Goal: Task Accomplishment & Management: Use online tool/utility

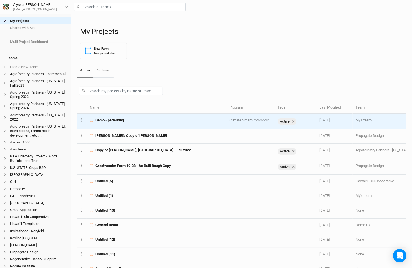
click at [110, 121] on span "Demo - patterning" at bounding box center [109, 120] width 28 height 5
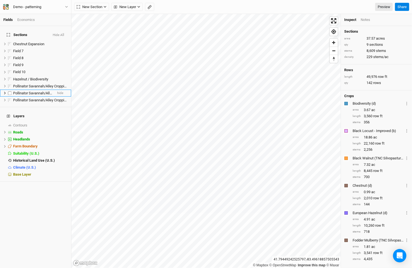
click at [30, 91] on span "Pollinator Savannah/Alley Cropping/ Silvopasture" at bounding box center [51, 93] width 77 height 4
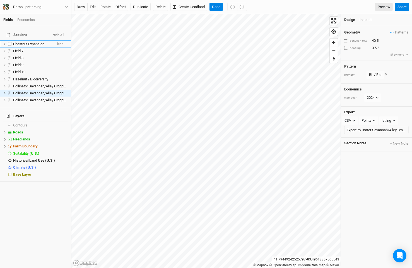
click at [31, 43] on li "Chestnut Expansion hide" at bounding box center [35, 43] width 71 height 7
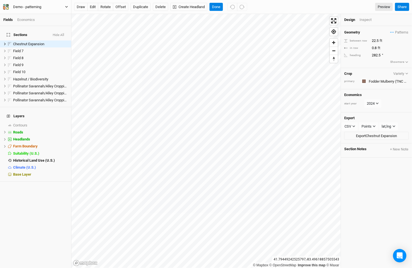
click at [37, 9] on div "Demo - patterning" at bounding box center [27, 7] width 28 height 6
click at [42, 23] on button "Project Settings" at bounding box center [46, 22] width 44 height 7
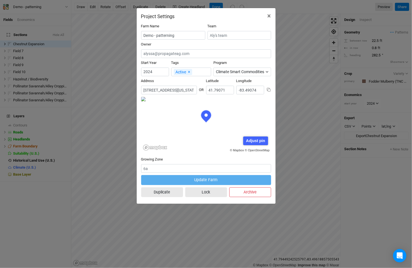
scroll to position [28, 65]
click at [271, 15] on span "×" at bounding box center [269, 16] width 4 height 8
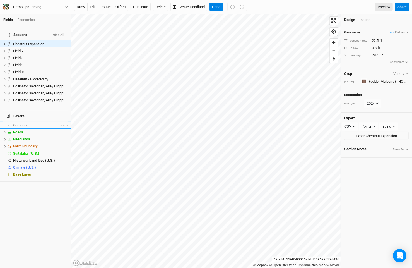
click at [27, 122] on li "Contours show" at bounding box center [35, 125] width 71 height 7
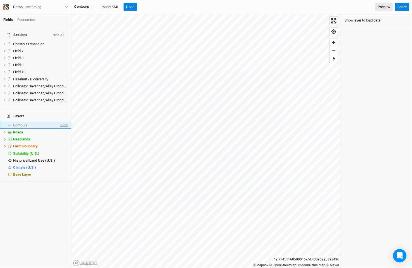
click at [61, 122] on span "show" at bounding box center [63, 125] width 9 height 7
click at [61, 122] on span "hide" at bounding box center [63, 125] width 7 height 7
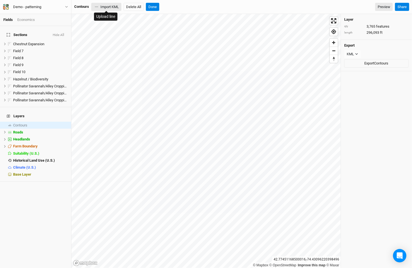
click at [115, 8] on button "Import KML" at bounding box center [106, 7] width 30 height 8
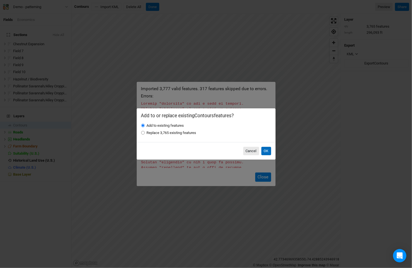
click at [268, 152] on button "OK" at bounding box center [266, 151] width 10 height 8
click at [266, 151] on button "OK" at bounding box center [266, 151] width 10 height 8
click at [252, 152] on button "Cancel" at bounding box center [251, 151] width 16 height 8
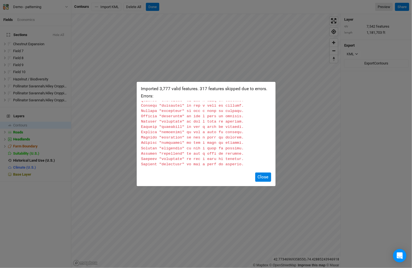
scroll to position [1621, 0]
click at [260, 174] on button "Close" at bounding box center [263, 176] width 16 height 9
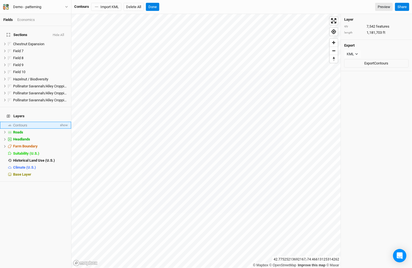
click at [35, 122] on li "Contours show" at bounding box center [35, 125] width 71 height 7
click at [66, 122] on span "show" at bounding box center [63, 125] width 9 height 7
click at [66, 122] on span "hide" at bounding box center [63, 125] width 7 height 7
click at [66, 122] on span "show" at bounding box center [63, 125] width 9 height 7
click at [139, 4] on button "Delete All" at bounding box center [134, 7] width 20 height 8
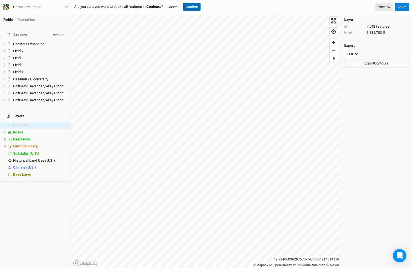
click at [196, 6] on button "Confirm" at bounding box center [191, 7] width 17 height 8
click at [113, 5] on button "Import KML" at bounding box center [106, 7] width 30 height 8
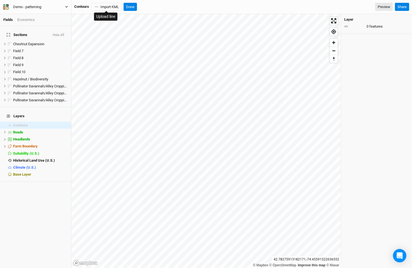
click at [35, 5] on div "Demo - patterning" at bounding box center [27, 7] width 28 height 6
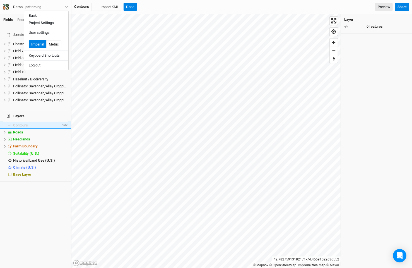
click at [36, 123] on div "Contours" at bounding box center [36, 125] width 47 height 4
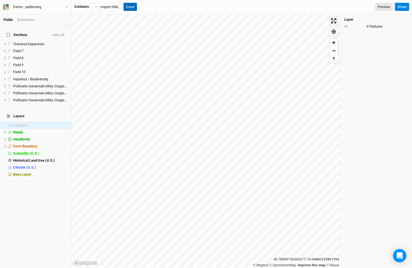
click at [129, 6] on button "Done" at bounding box center [130, 7] width 13 height 8
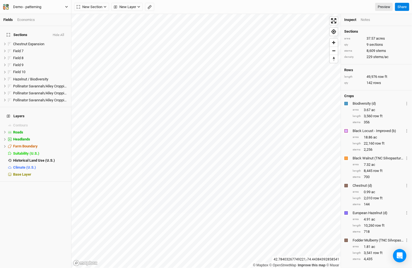
click at [57, 5] on button "Demo - patterning" at bounding box center [36, 7] width 66 height 6
click at [52, 18] on button "Back" at bounding box center [46, 15] width 44 height 7
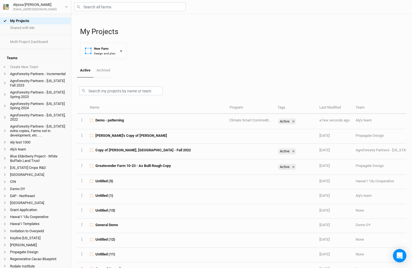
scroll to position [121, 0]
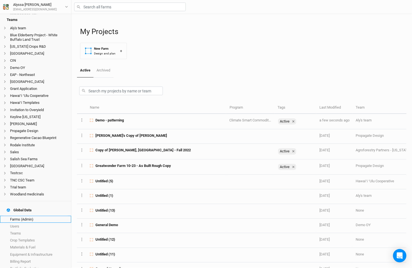
click at [28, 216] on link "Farms (Admin)" at bounding box center [35, 219] width 71 height 7
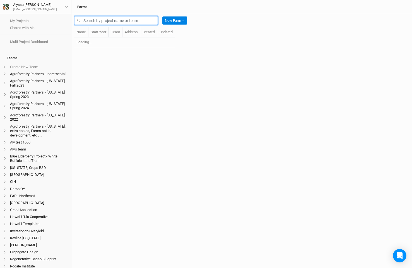
click at [146, 16] on input "text" at bounding box center [116, 20] width 84 height 9
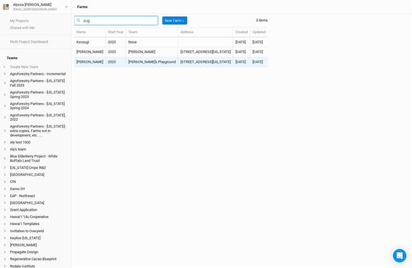
type input "zug"
click at [106, 60] on td "2025" at bounding box center [116, 62] width 20 height 10
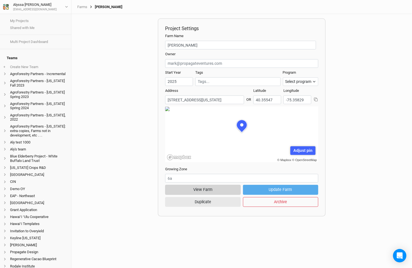
scroll to position [28, 76]
click at [201, 190] on button "View Farm" at bounding box center [202, 190] width 75 height 10
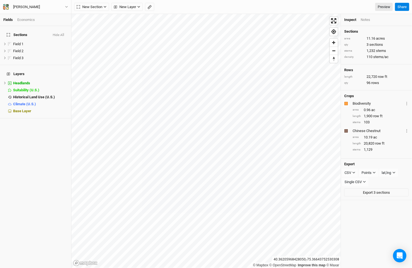
click at [93, 11] on div "New Section Grid Line Keyline Beta Upload New Layer Custom Contours Roads Utili…" at bounding box center [241, 7] width 340 height 14
click at [93, 9] on span "New Section" at bounding box center [90, 7] width 26 height 6
click at [133, 7] on span "New Layer" at bounding box center [125, 7] width 22 height 6
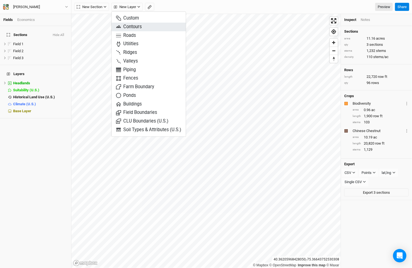
click at [131, 27] on span "Contours" at bounding box center [129, 27] width 26 height 6
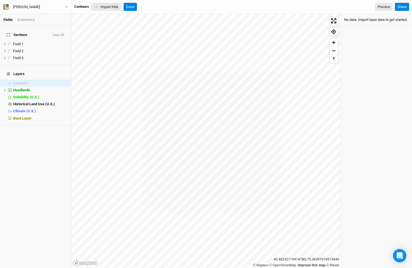
click at [108, 9] on button "Import KML" at bounding box center [106, 7] width 30 height 8
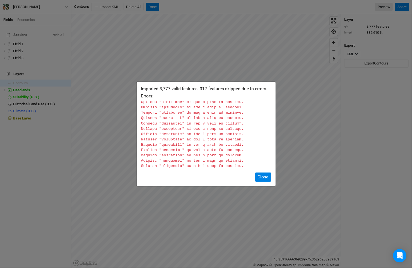
scroll to position [1621, 0]
click at [261, 176] on button "Close" at bounding box center [263, 176] width 16 height 9
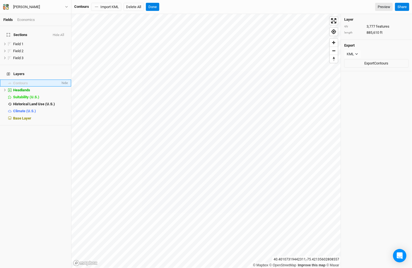
click at [55, 81] on div "Contours" at bounding box center [36, 83] width 47 height 4
